Goal: Transaction & Acquisition: Subscribe to service/newsletter

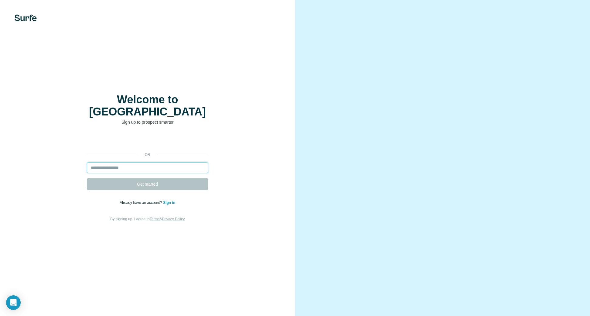
click at [107, 163] on input "email" at bounding box center [147, 167] width 121 height 11
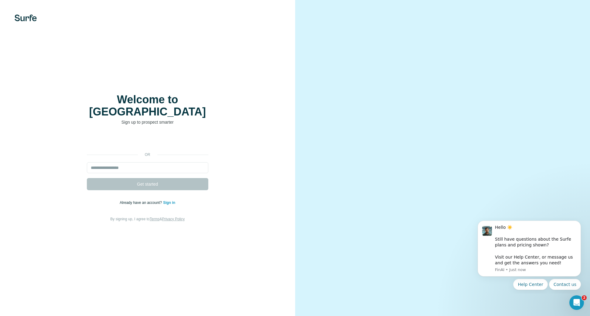
click at [117, 178] on form "Get started" at bounding box center [147, 176] width 121 height 28
click at [117, 164] on input "email" at bounding box center [147, 167] width 121 height 11
paste input "**********"
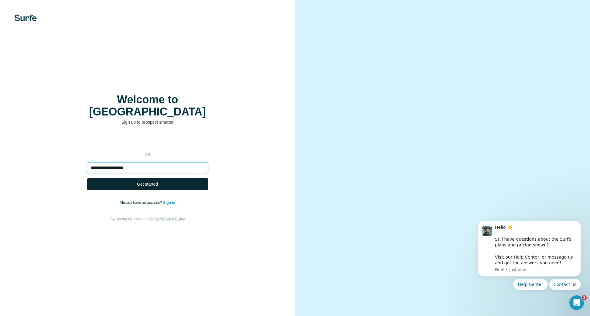
type input "**********"
click at [124, 179] on button "Get started" at bounding box center [147, 184] width 121 height 12
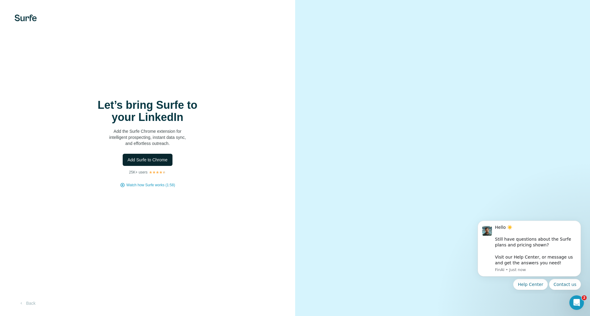
click at [151, 160] on span "Add Surfe to Chrome" at bounding box center [147, 160] width 40 height 6
click at [214, 122] on div "Let’s bring Surfe to your LinkedIn Add the Surfe Chrome extension for intellige…" at bounding box center [147, 143] width 271 height 89
click at [196, 105] on h1 "Let’s bring Surfe to your LinkedIn" at bounding box center [147, 111] width 121 height 24
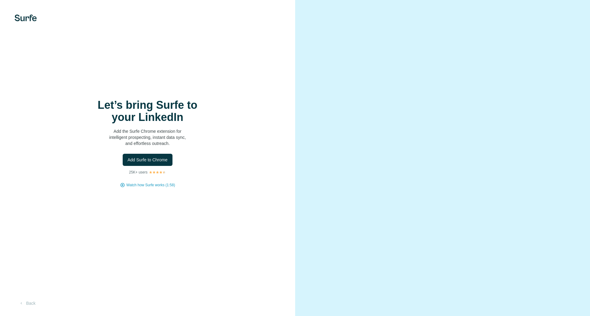
click at [222, 150] on div "Let’s bring Surfe to your LinkedIn Add the Surfe Chrome extension for intellige…" at bounding box center [147, 143] width 271 height 89
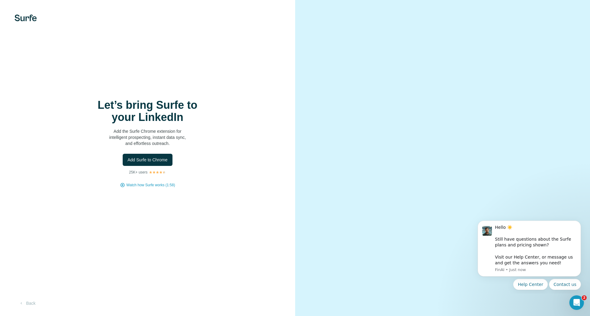
click at [213, 164] on div "Add Surfe to Chrome" at bounding box center [147, 160] width 271 height 12
click at [240, 69] on div "Let’s bring Surfe to your LinkedIn Add the Surfe Chrome extension for intellige…" at bounding box center [147, 158] width 295 height 316
